Goal: Transaction & Acquisition: Book appointment/travel/reservation

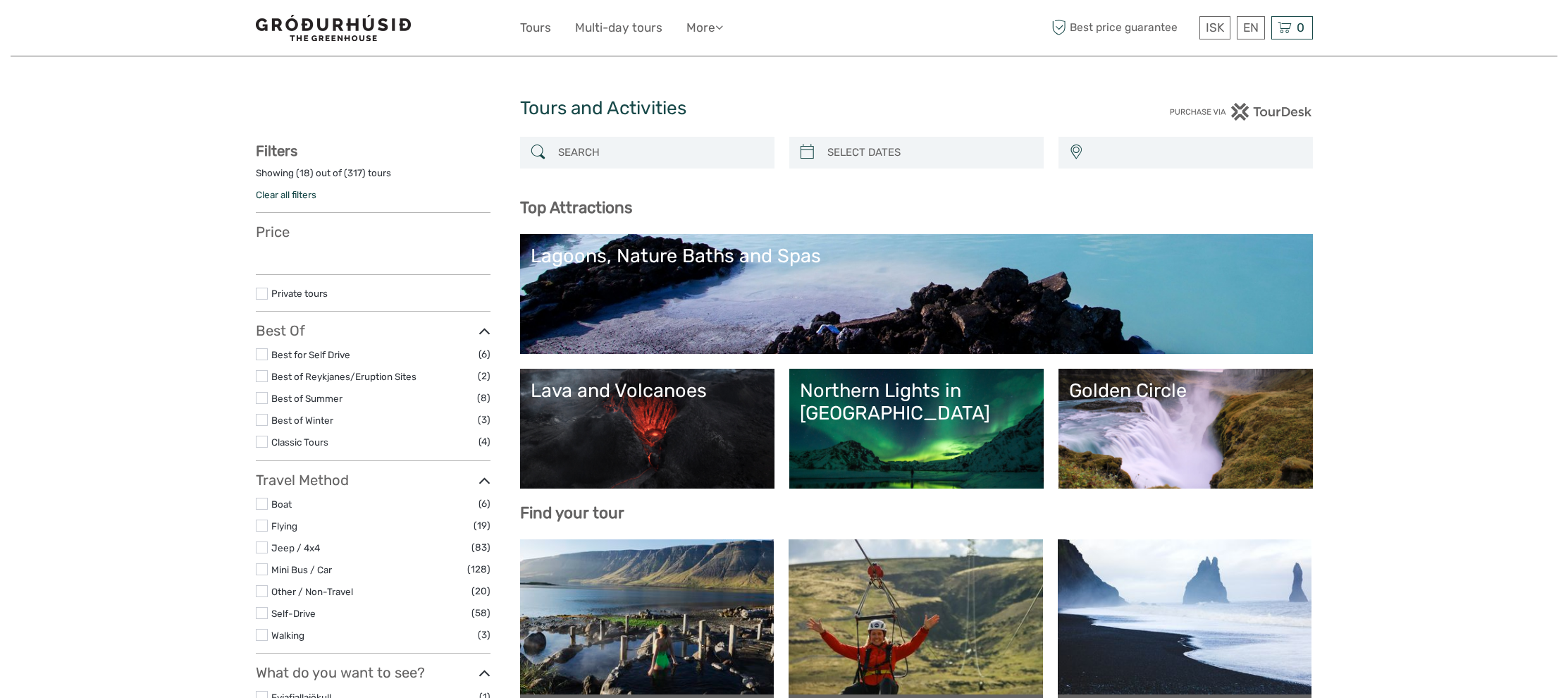
select select
click at [599, 159] on input "search" at bounding box center [660, 152] width 215 height 24
type input "auro"
select select
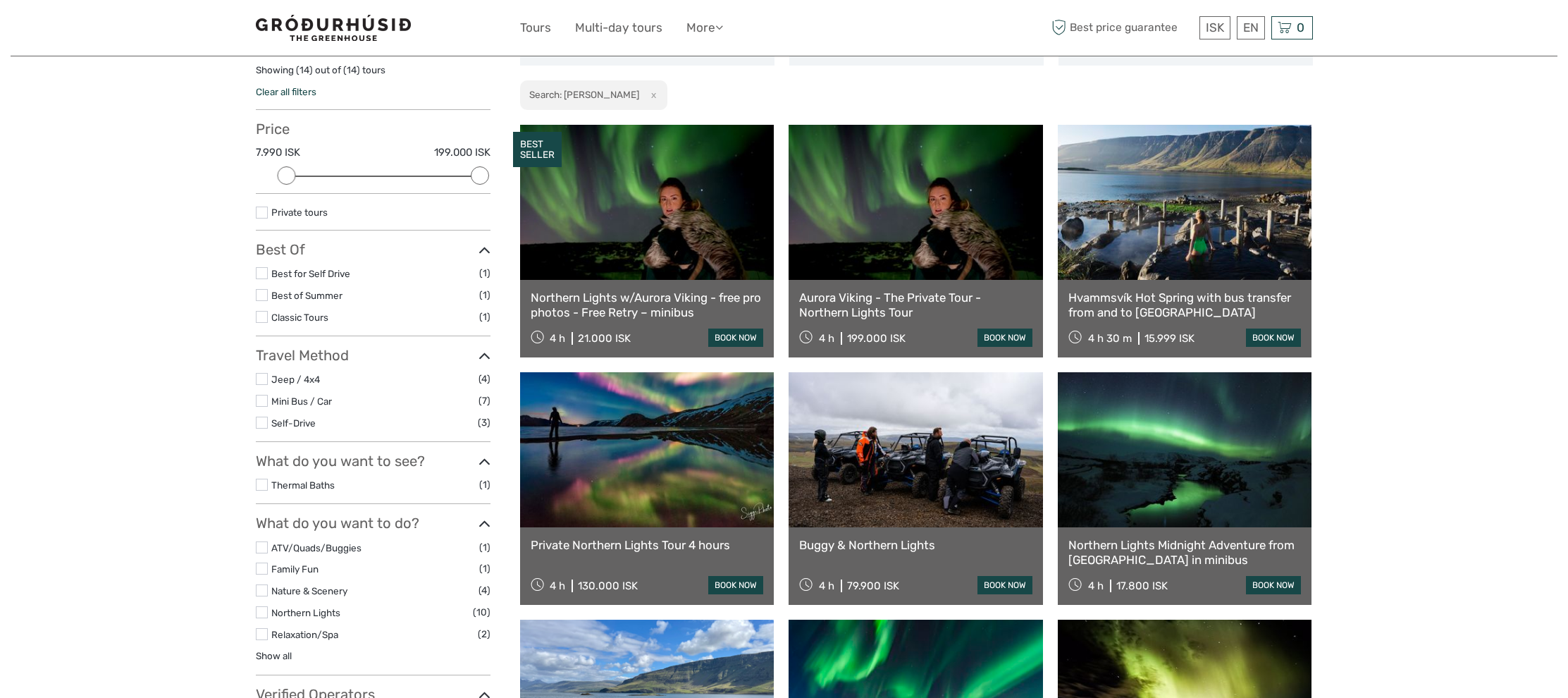
scroll to position [102, 0]
type input "aurora"
click at [642, 220] on link at bounding box center [647, 203] width 254 height 155
